Goal: Contribute content: Add original content to the website for others to see

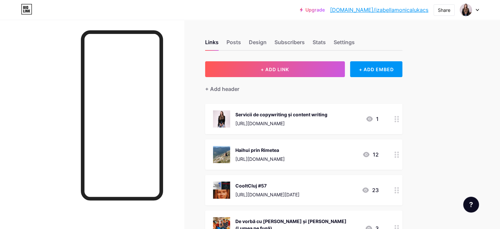
click at [283, 180] on div "CooltCluj #57 [URL][DOMAIN_NAME][DATE] 23" at bounding box center [303, 190] width 197 height 30
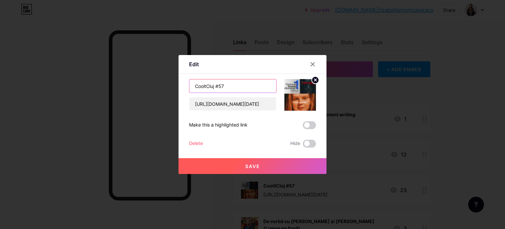
click at [239, 87] on input "CooltCluj #57" at bounding box center [233, 85] width 87 height 13
paste input "[URL][DOMAIN_NAME][DATE]"
type input "CooltCluj #58"
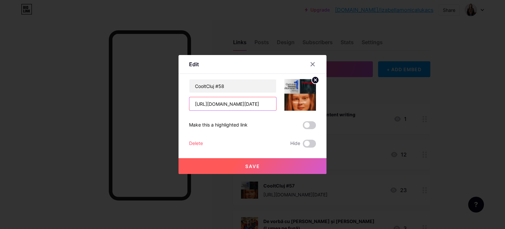
click at [235, 100] on input "[URL][DOMAIN_NAME][DATE]" at bounding box center [233, 103] width 87 height 13
paste input "[URL][DOMAIN_NAME][DATE]"
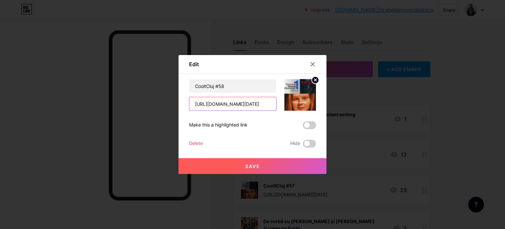
type input "[URL][DOMAIN_NAME][DATE]"
click at [316, 79] on icon at bounding box center [316, 80] width 8 height 8
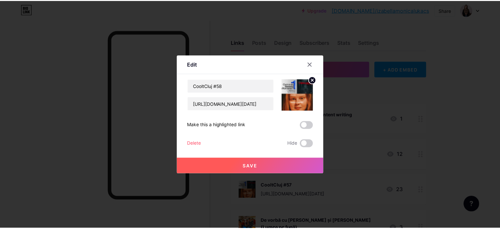
scroll to position [0, 0]
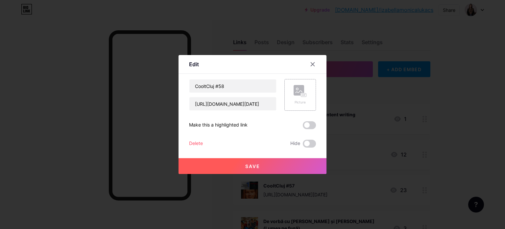
click at [305, 94] on rect at bounding box center [303, 94] width 5 height 3
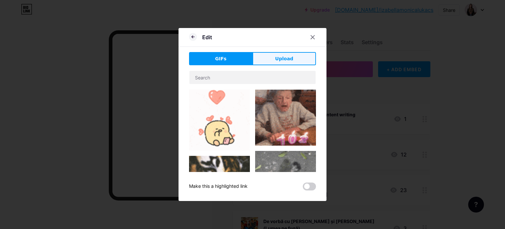
click at [271, 60] on button "Upload" at bounding box center [285, 58] width 64 height 13
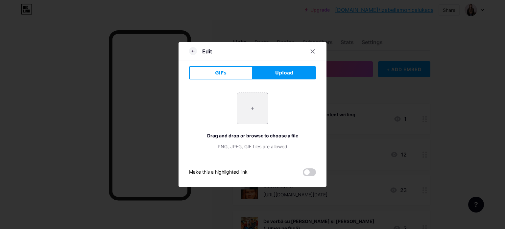
click at [249, 104] on input "file" at bounding box center [252, 108] width 31 height 31
type input "C:\fakepath\CooltCluj #58.png"
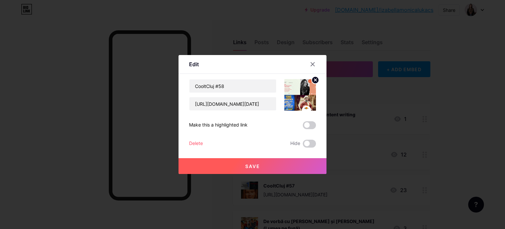
click at [249, 168] on button "Save" at bounding box center [253, 166] width 148 height 16
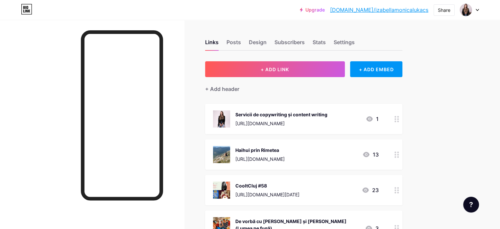
drag, startPoint x: 281, startPoint y: 183, endPoint x: 421, endPoint y: 178, distance: 140.6
